Goal: Task Accomplishment & Management: Use online tool/utility

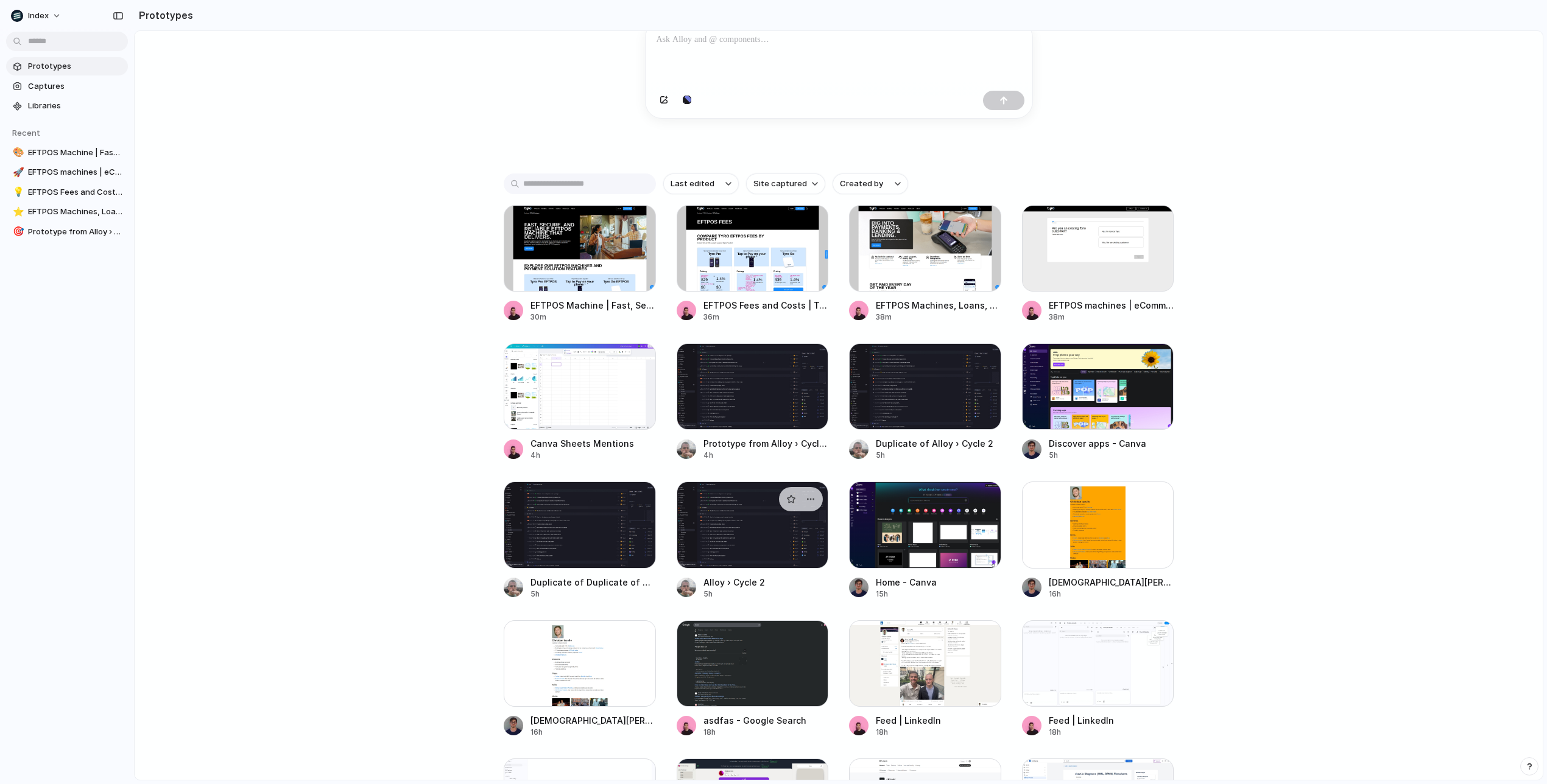
scroll to position [237, 0]
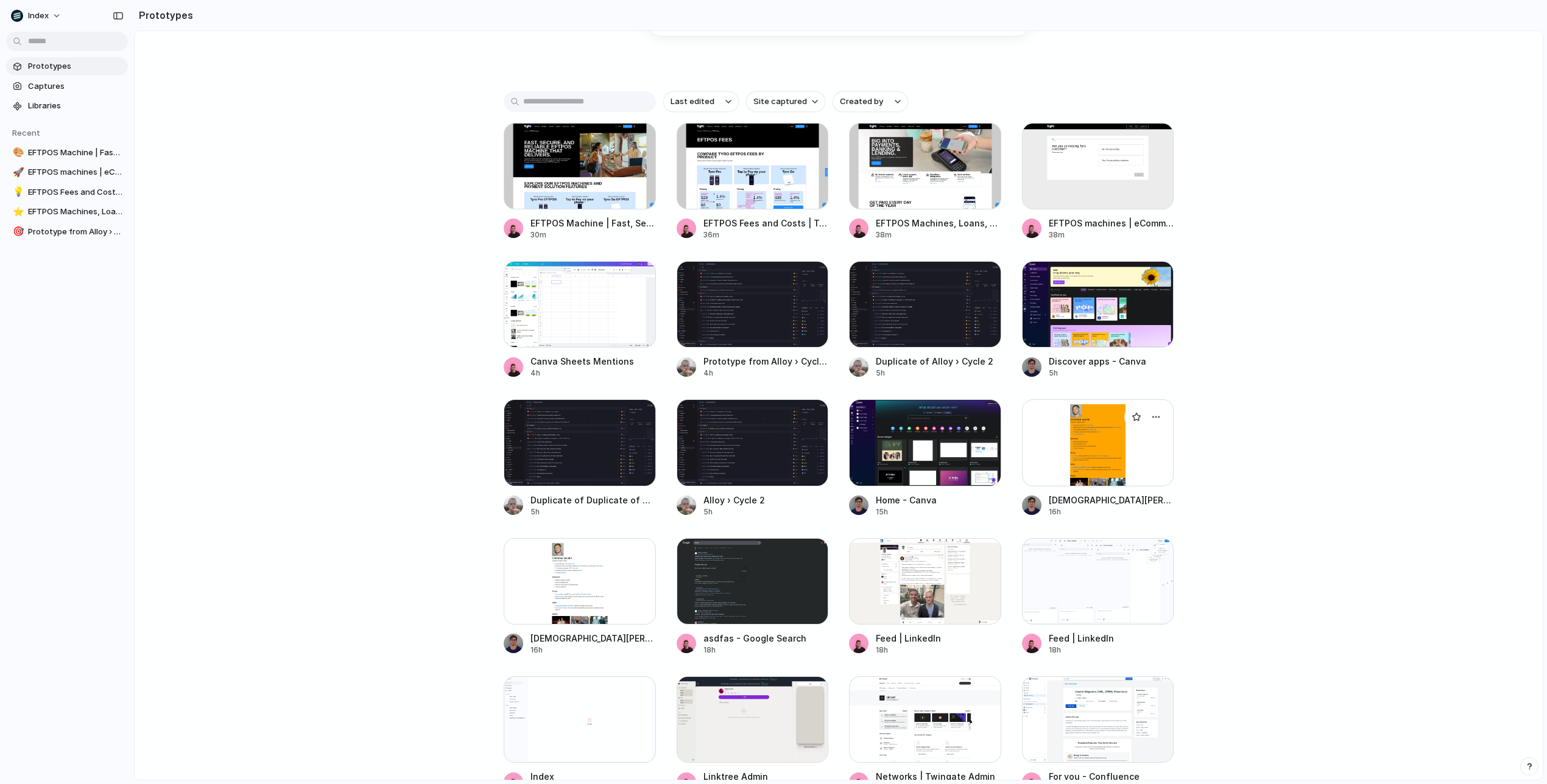
click at [1040, 434] on div at bounding box center [1098, 443] width 152 height 87
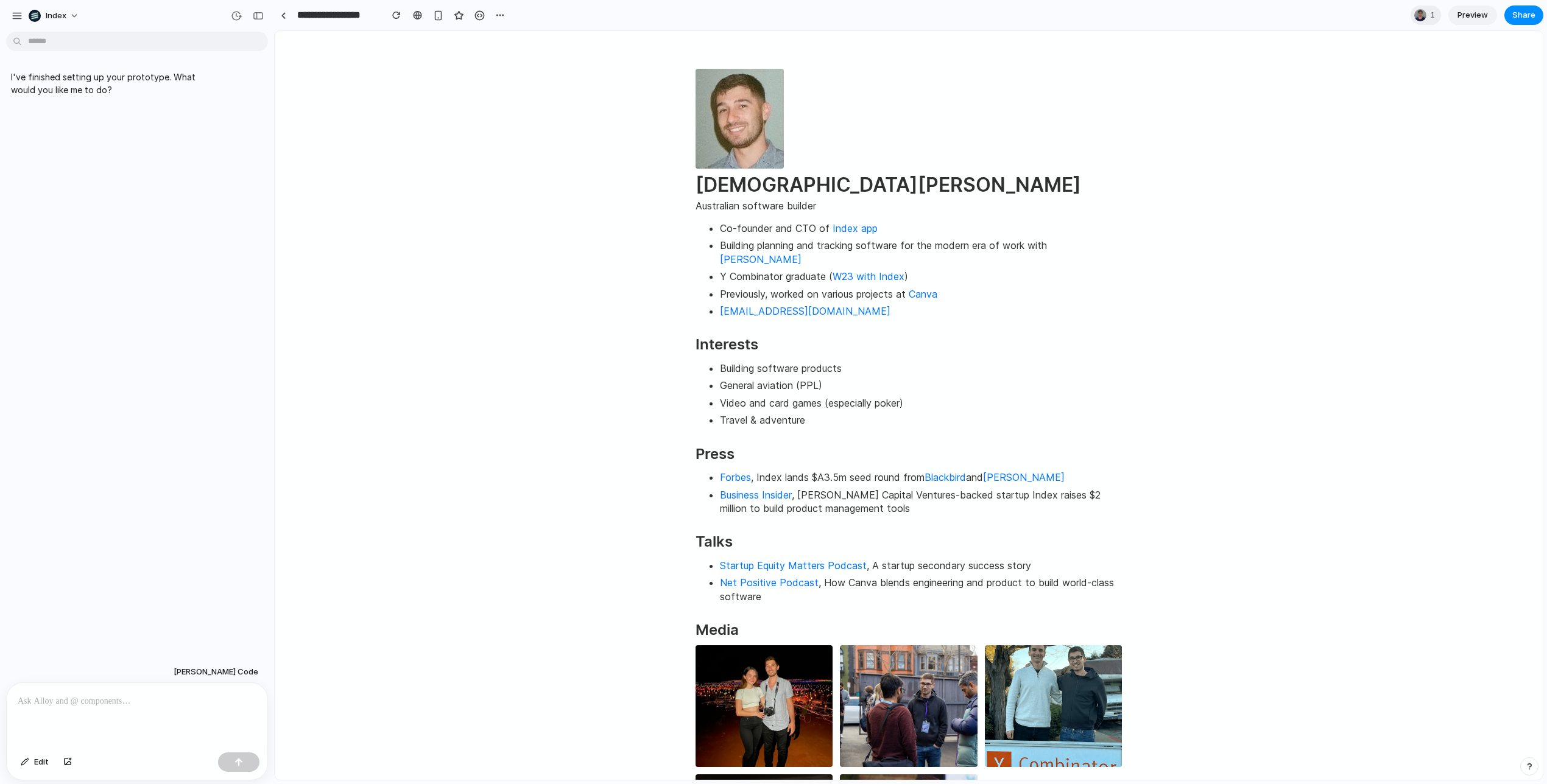
click at [143, 700] on p at bounding box center [137, 702] width 239 height 15
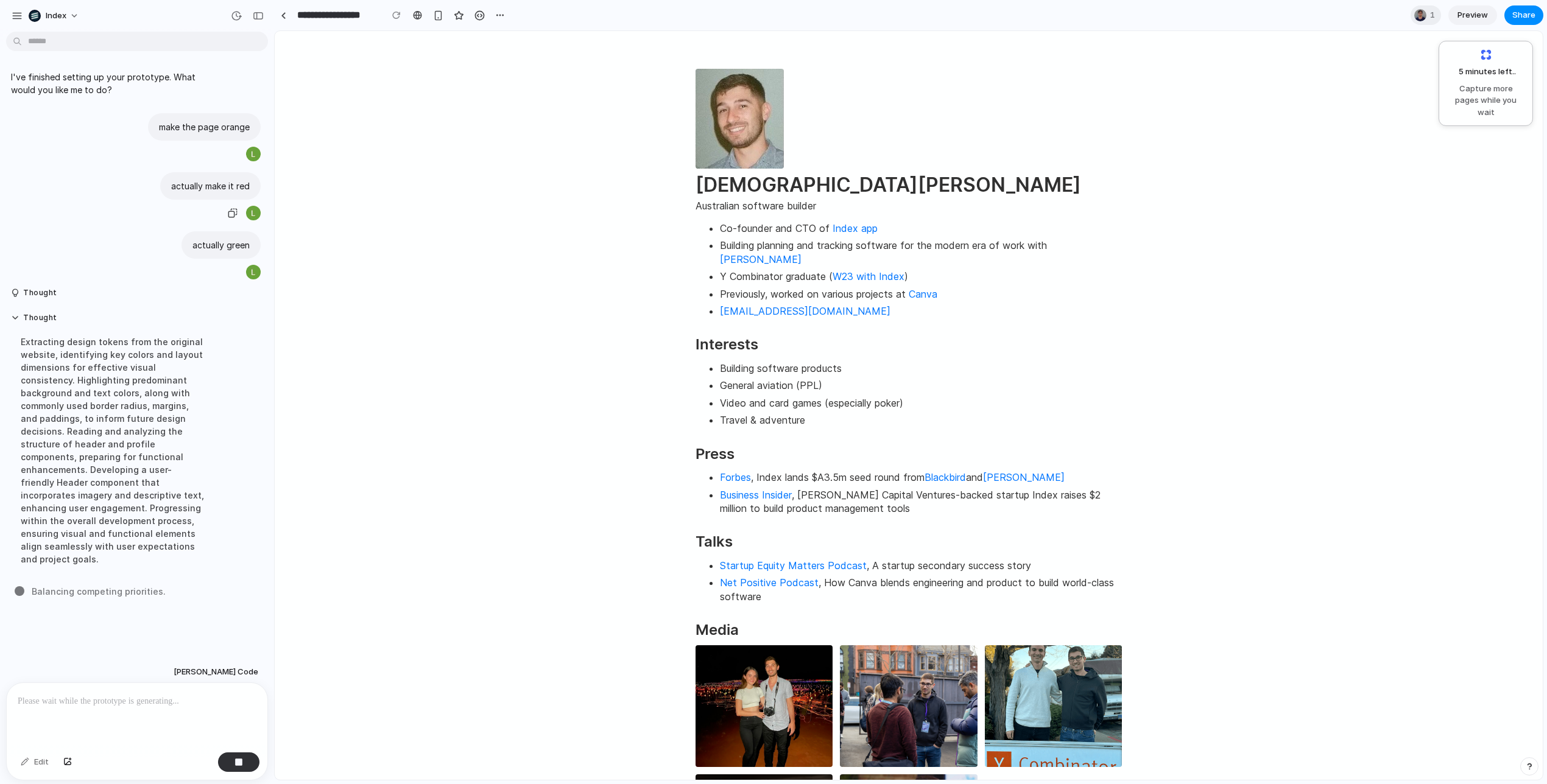
click at [223, 185] on p "actually make it red" at bounding box center [210, 186] width 79 height 13
drag, startPoint x: 223, startPoint y: 185, endPoint x: 207, endPoint y: 126, distance: 61.1
click at [207, 126] on div "I've finished setting up your prototype. What would you like me to do? make the…" at bounding box center [133, 322] width 267 height 517
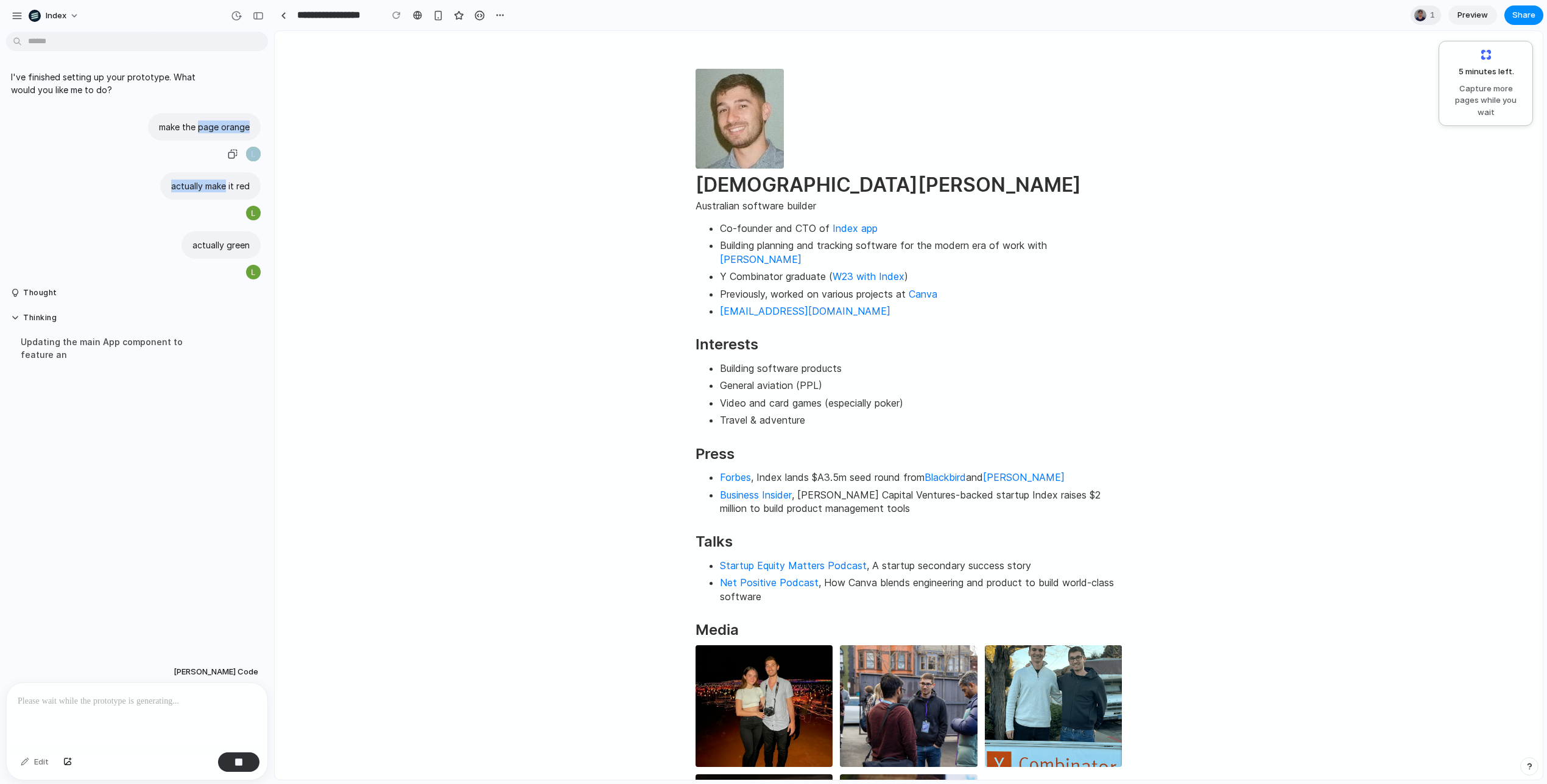
click at [207, 126] on p "make the page orange" at bounding box center [204, 126] width 91 height 13
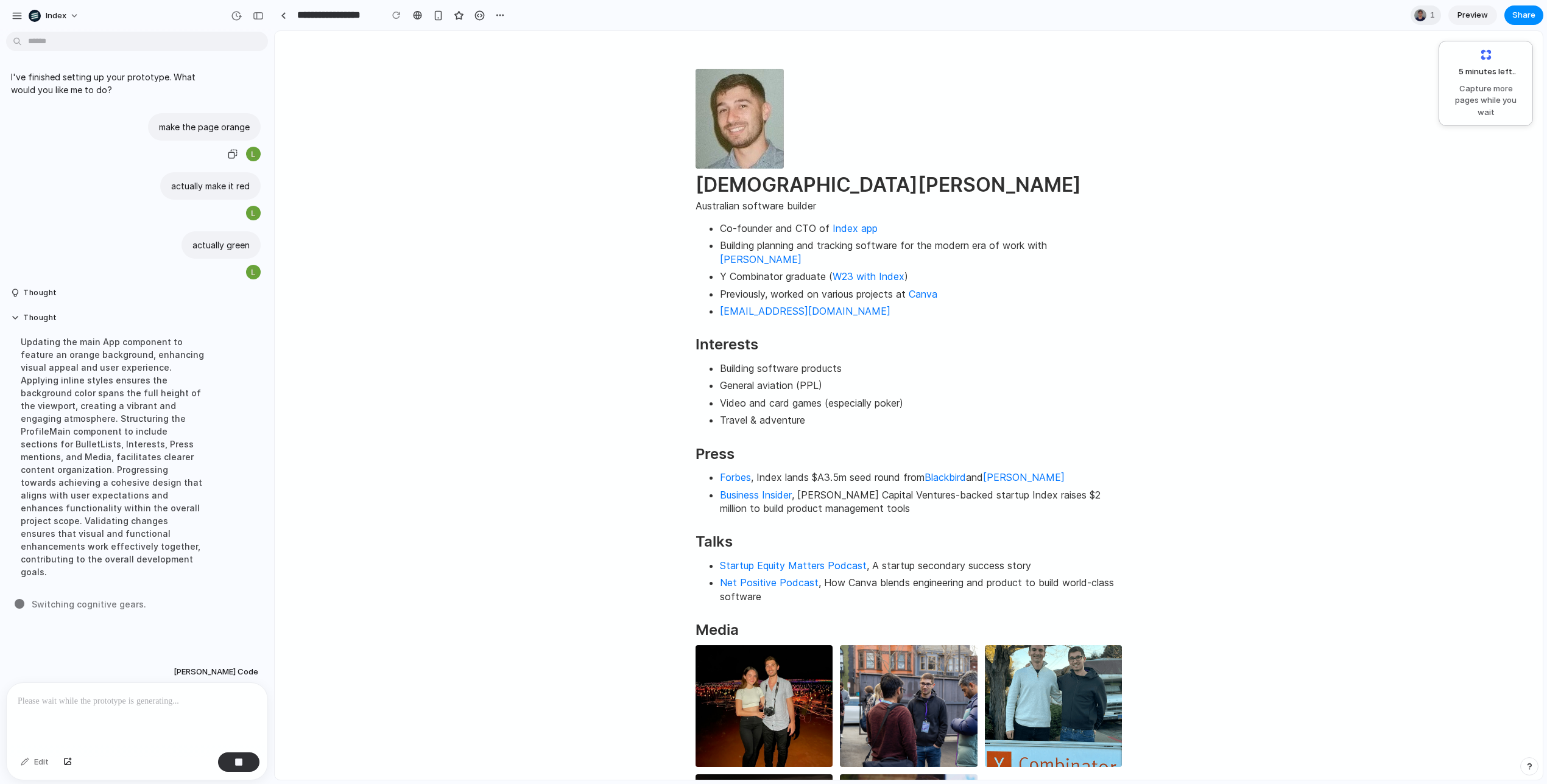
click at [207, 126] on p "make the page orange" at bounding box center [204, 126] width 91 height 13
click at [211, 183] on p "actually make it red" at bounding box center [210, 186] width 79 height 13
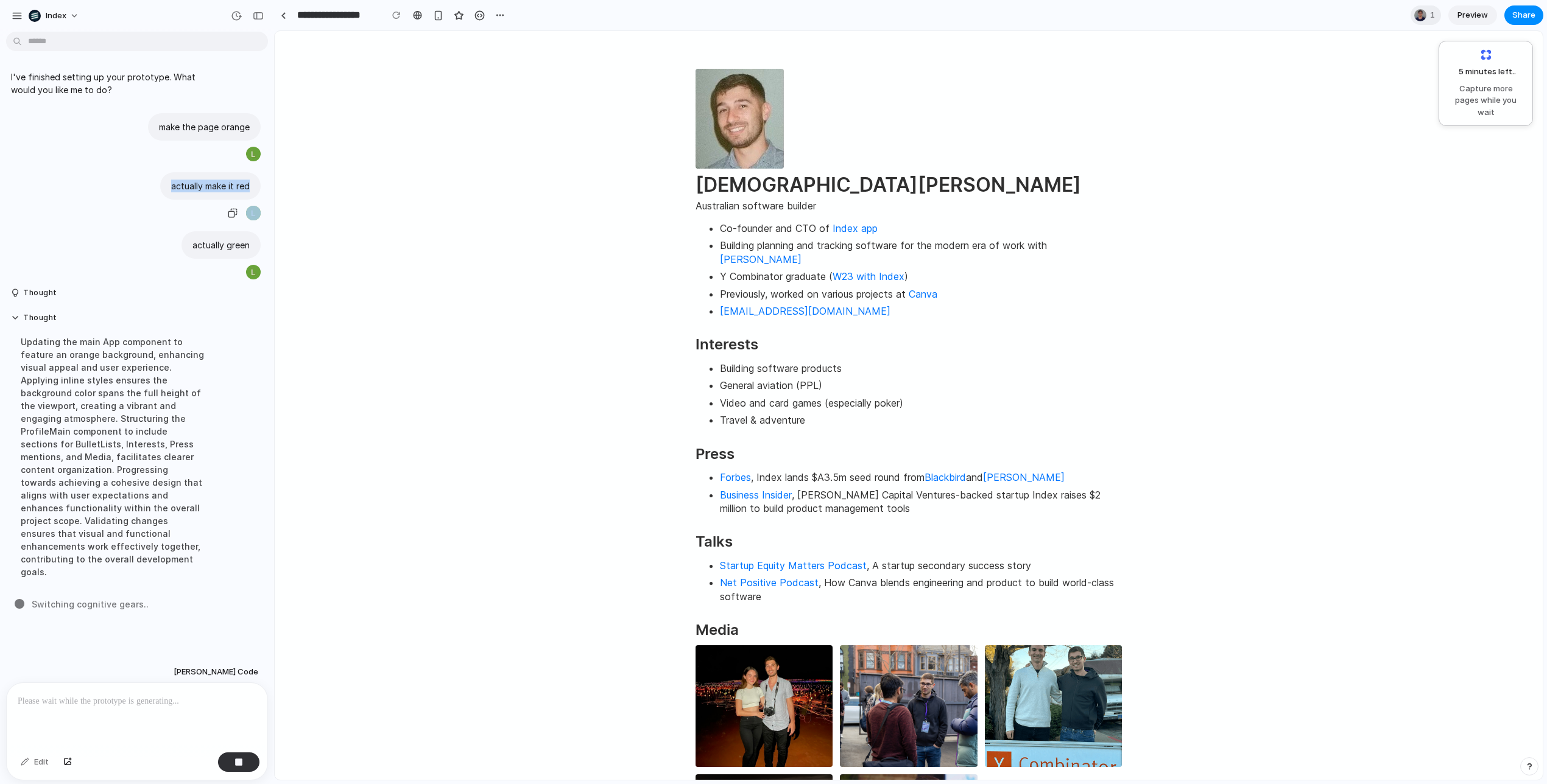
click at [211, 183] on p "actually make it red" at bounding box center [210, 186] width 79 height 13
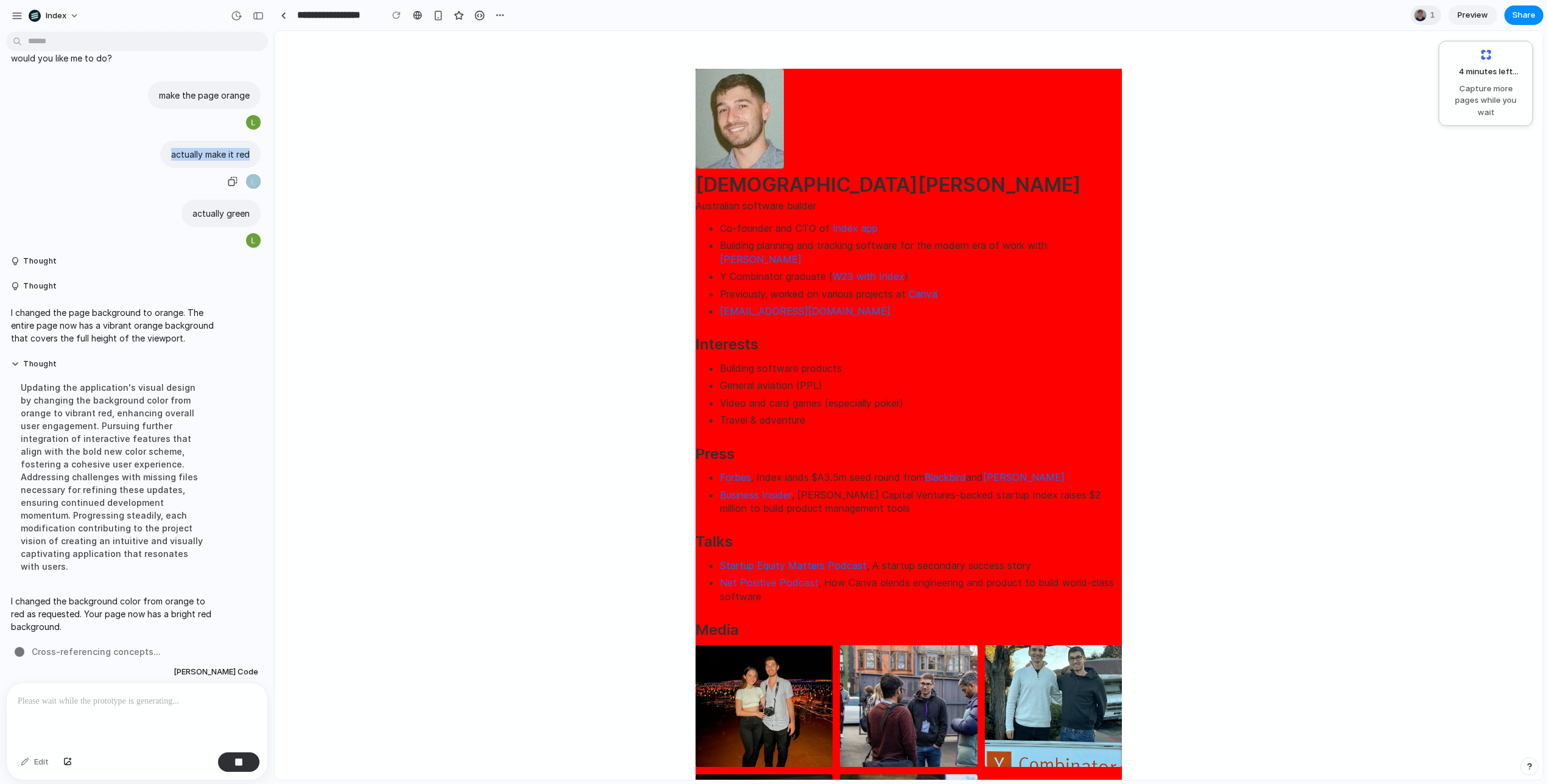
click at [230, 155] on p "actually make it red" at bounding box center [210, 154] width 79 height 13
click at [231, 155] on p "actually make it red" at bounding box center [210, 154] width 79 height 13
click at [231, 149] on p "actually make it red" at bounding box center [210, 154] width 79 height 13
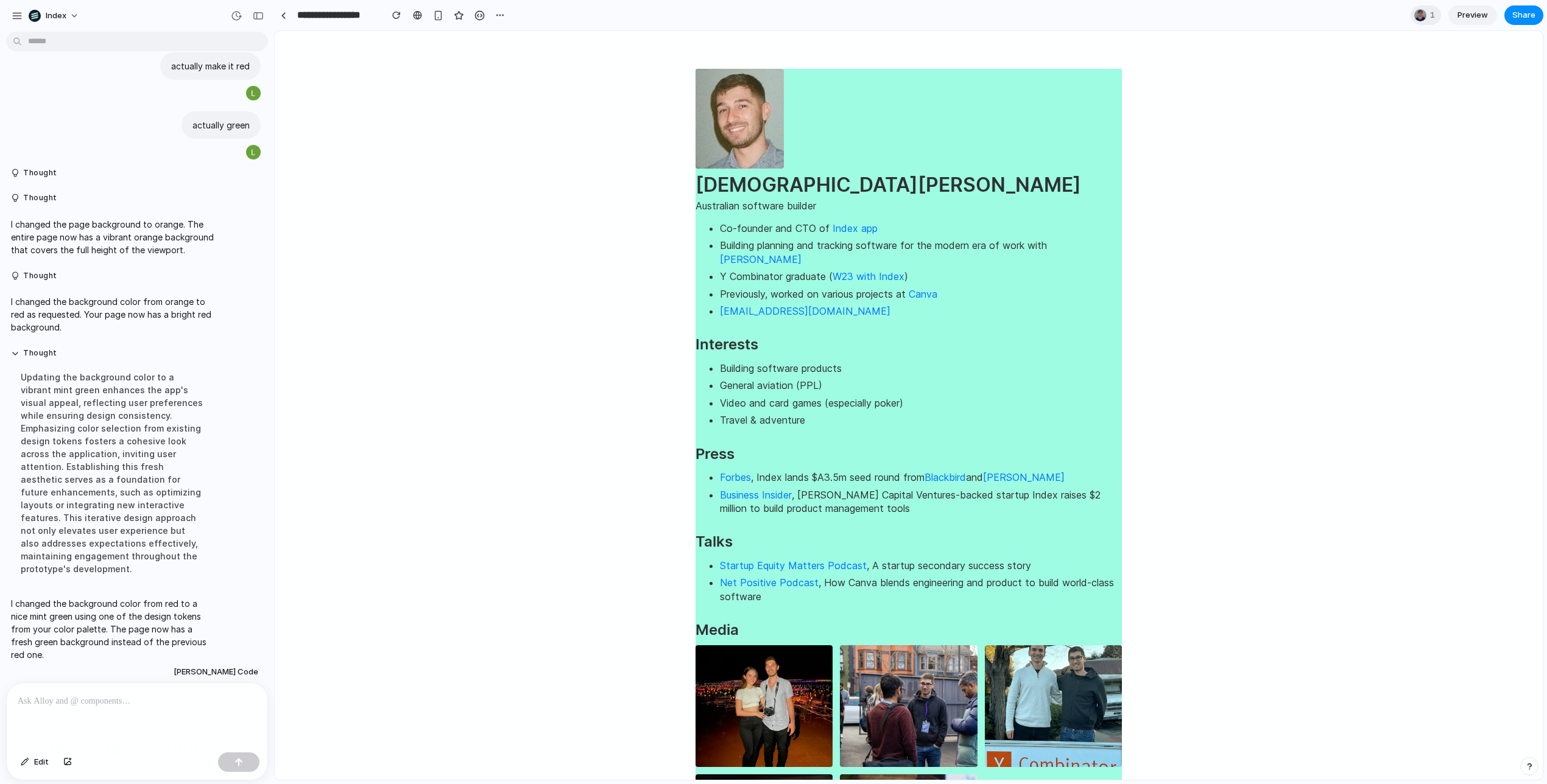
click at [178, 609] on p "I changed the background color from red to a nice mint green using one of the d…" at bounding box center [113, 628] width 204 height 64
drag, startPoint x: 178, startPoint y: 609, endPoint x: 125, endPoint y: 604, distance: 53.2
click at [125, 604] on p "I changed the background color from red to a nice mint green using one of the d…" at bounding box center [113, 628] width 204 height 64
drag, startPoint x: 125, startPoint y: 604, endPoint x: 151, endPoint y: 631, distance: 37.5
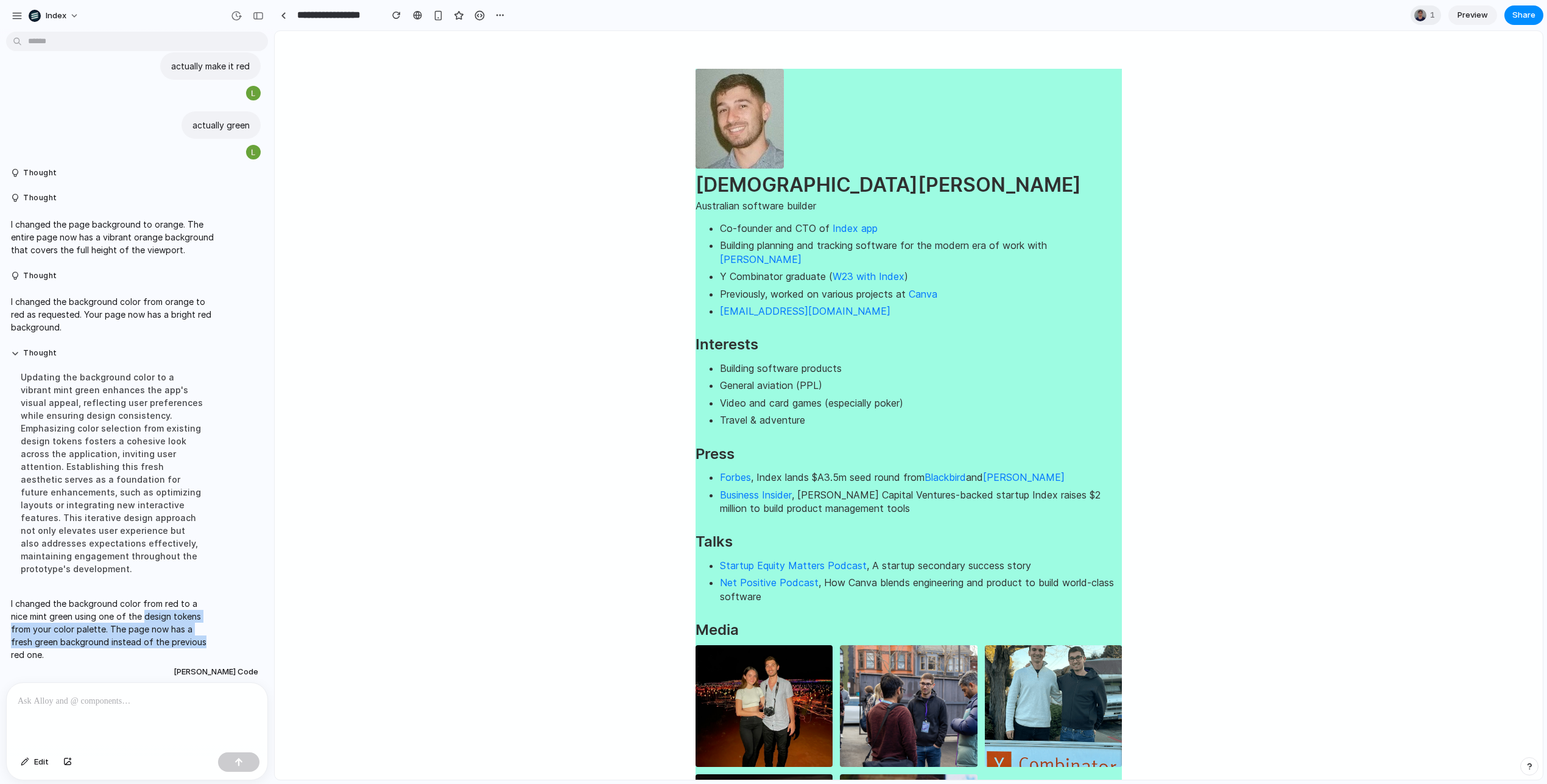
click at [151, 631] on p "I changed the background color from red to a nice mint green using one of the d…" at bounding box center [113, 628] width 204 height 64
drag, startPoint x: 151, startPoint y: 631, endPoint x: 106, endPoint y: 594, distance: 58.3
click at [106, 597] on p "I changed the background color from red to a nice mint green using one of the d…" at bounding box center [113, 628] width 204 height 64
